Goal: Information Seeking & Learning: Learn about a topic

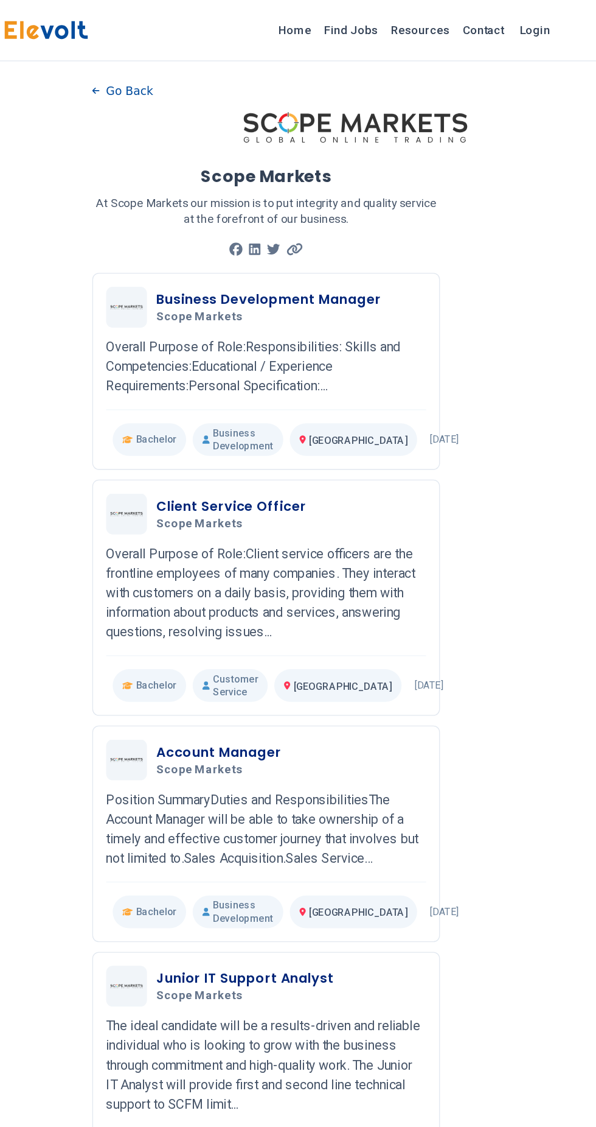
click at [244, 398] on div "Client Service Officer Scope Markets 04/21/2023 05/21/2023" at bounding box center [298, 383] width 239 height 30
click at [294, 396] on h5 "Scope Markets" at bounding box center [270, 390] width 107 height 11
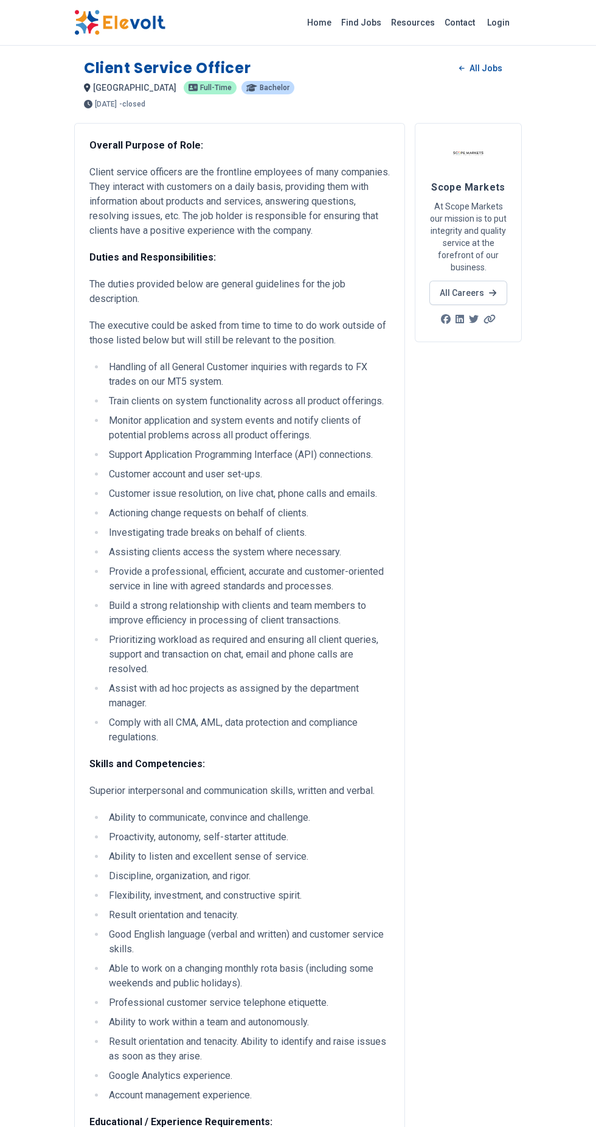
click at [379, 21] on link "Find Jobs" at bounding box center [362, 22] width 50 height 19
